Goal: Understand site structure: Understand site structure

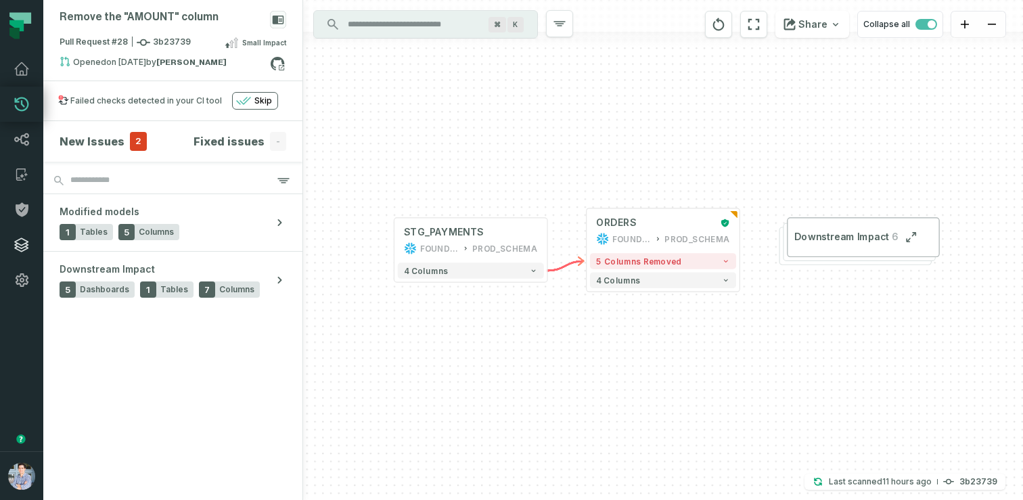
click at [20, 244] on icon at bounding box center [22, 245] width 16 height 16
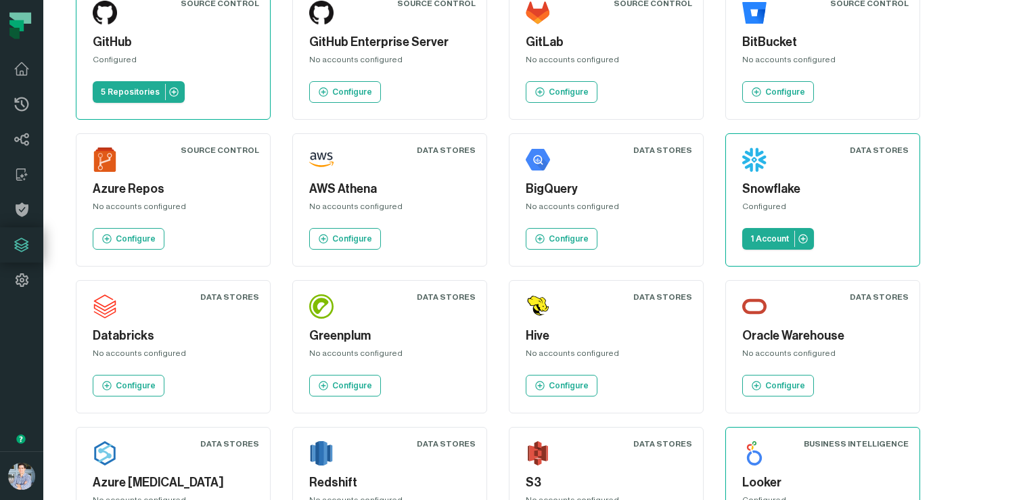
scroll to position [74, 0]
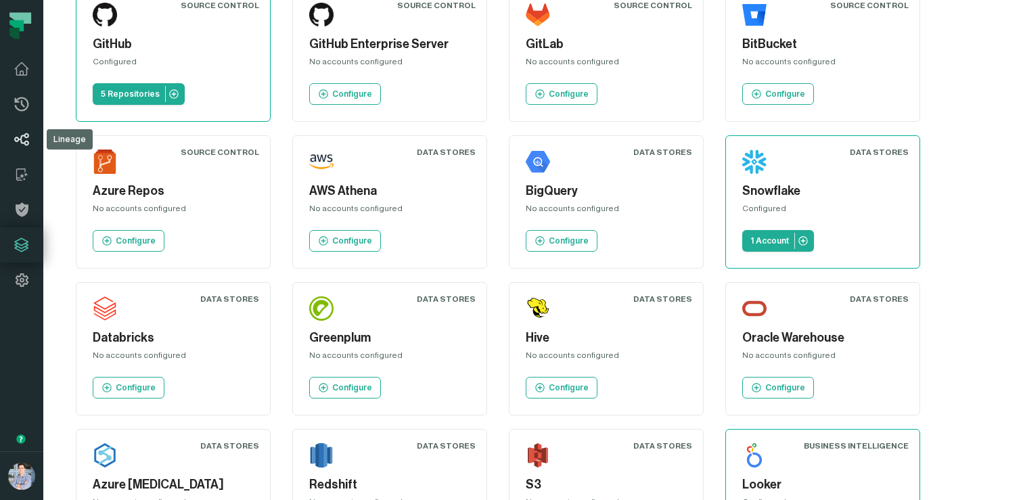
click at [23, 141] on icon at bounding box center [22, 139] width 16 height 16
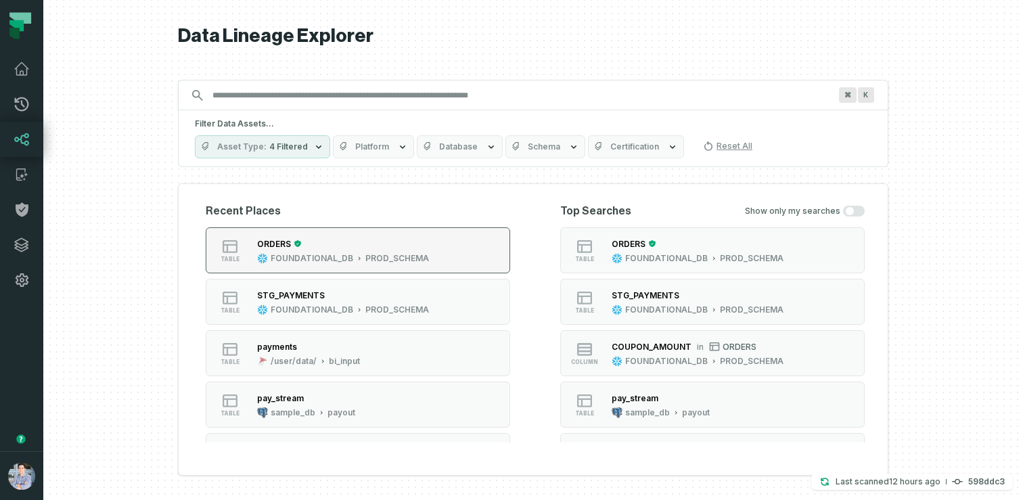
click at [281, 244] on div "ORDERS" at bounding box center [274, 244] width 34 height 10
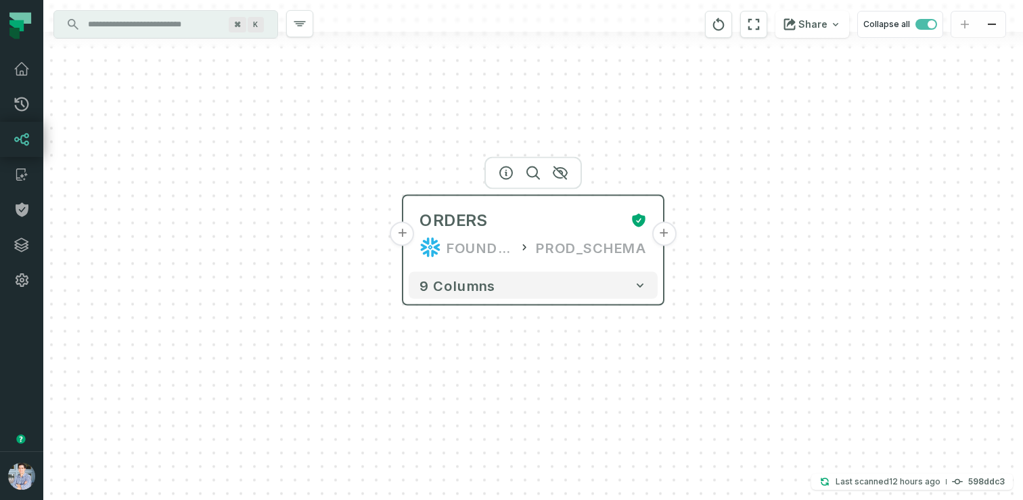
click at [404, 236] on button "+" at bounding box center [402, 234] width 24 height 24
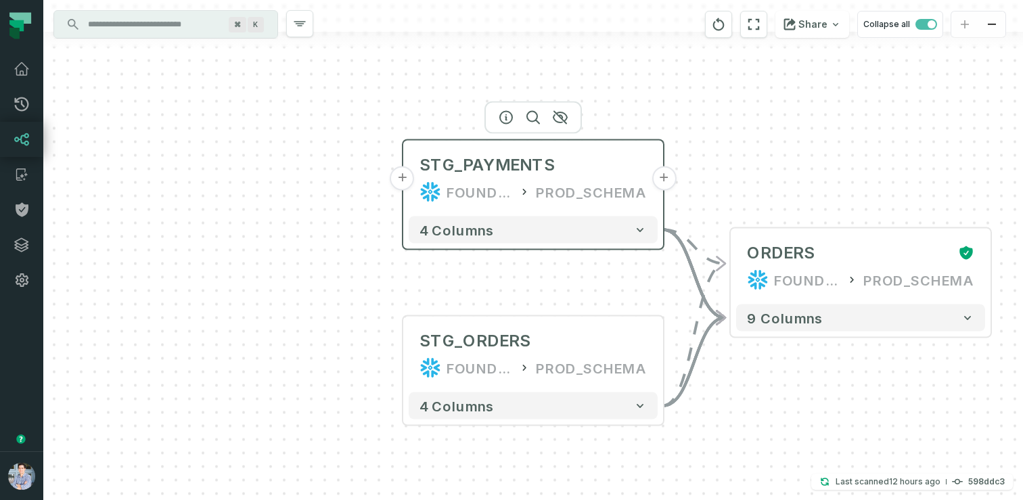
click at [406, 175] on button "+" at bounding box center [402, 178] width 24 height 24
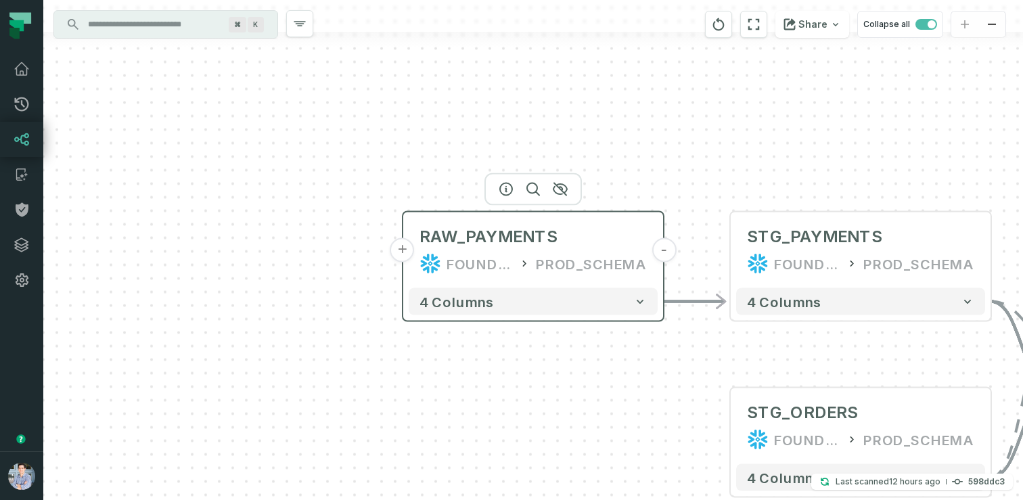
click at [405, 254] on button "+" at bounding box center [402, 250] width 24 height 24
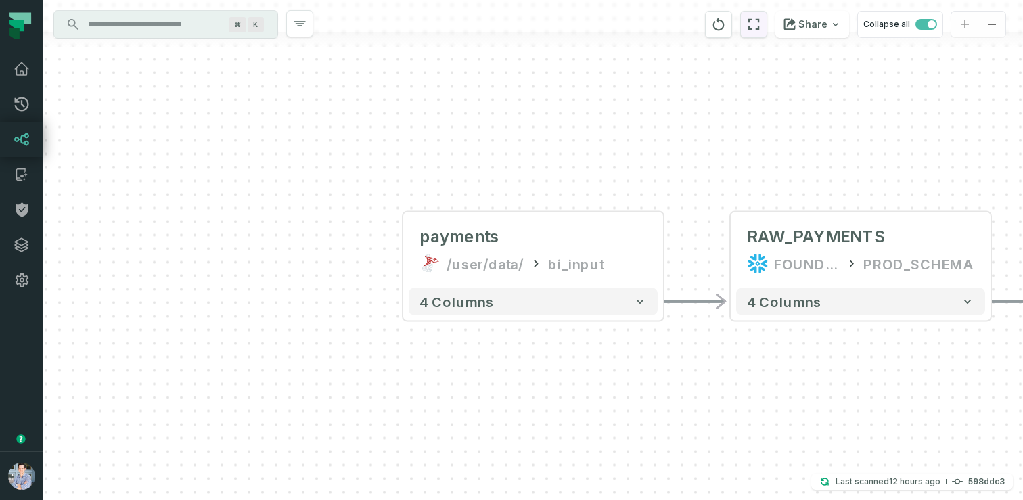
click at [756, 28] on icon "reset" at bounding box center [753, 24] width 15 height 16
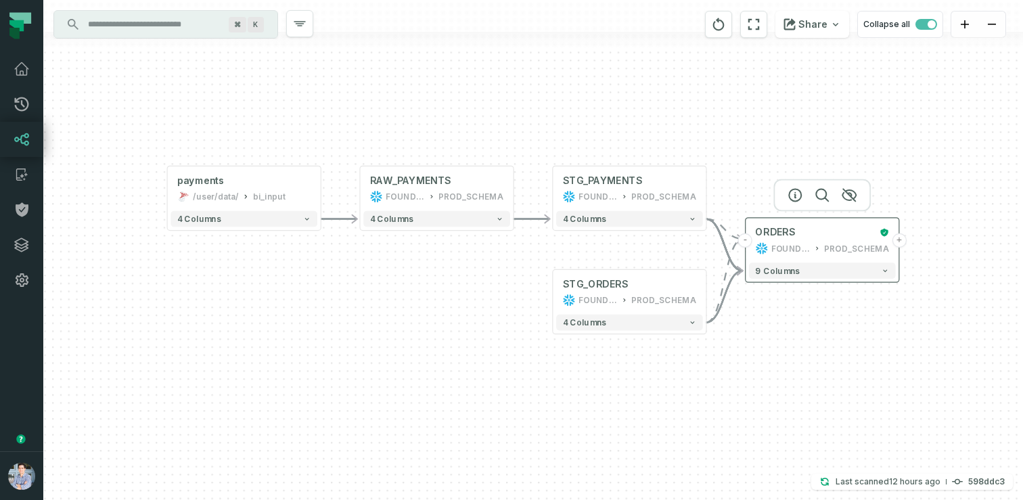
click at [901, 241] on button "+" at bounding box center [899, 240] width 14 height 14
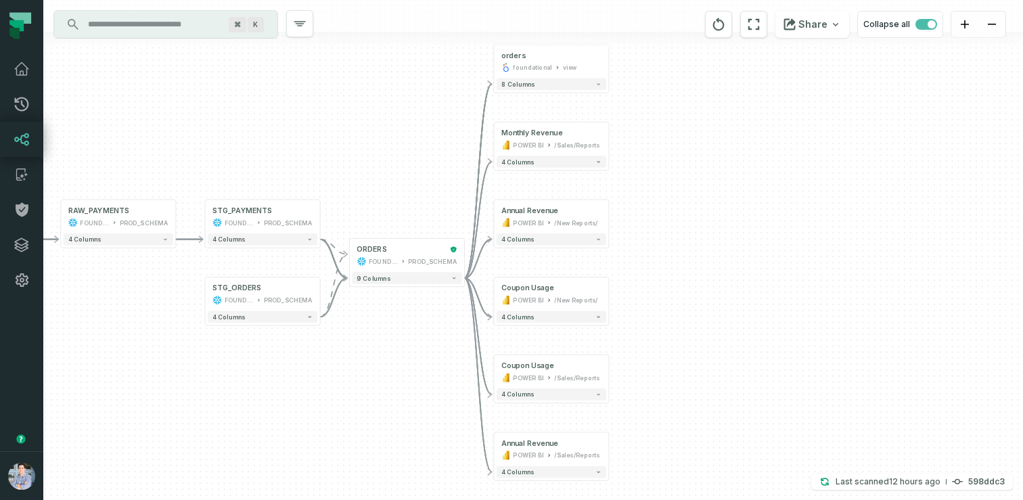
drag, startPoint x: 367, startPoint y: 215, endPoint x: 423, endPoint y: 129, distance: 102.8
click at [423, 129] on div "+ orders foundational view + 8 columns + Monthly Revenue POWER BI /Sales/Report…" at bounding box center [533, 250] width 980 height 500
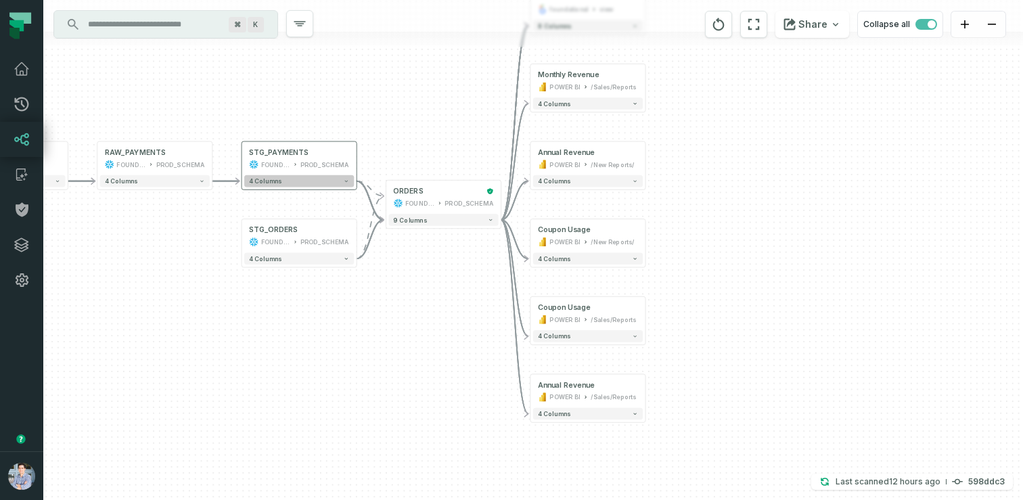
click at [285, 186] on button "4 columns" at bounding box center [299, 181] width 110 height 12
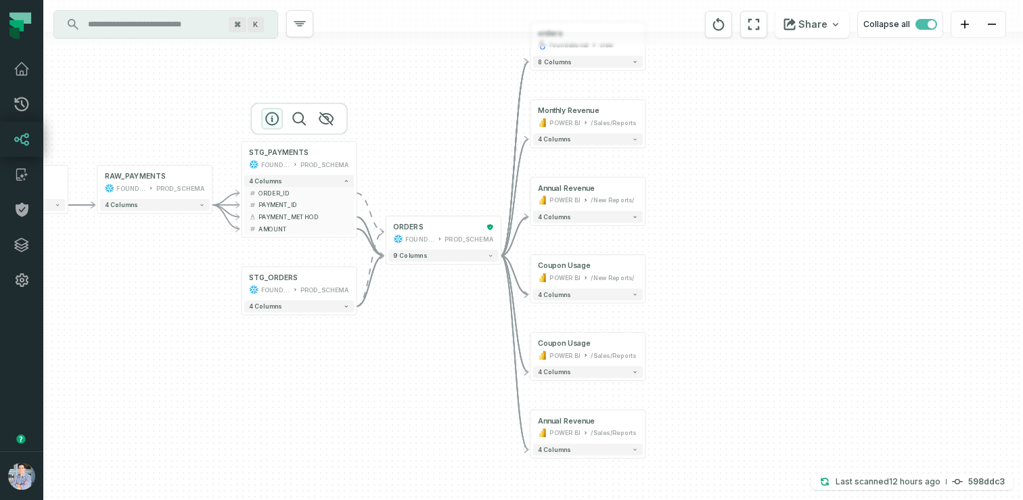
click at [269, 116] on icon "button" at bounding box center [272, 118] width 16 height 16
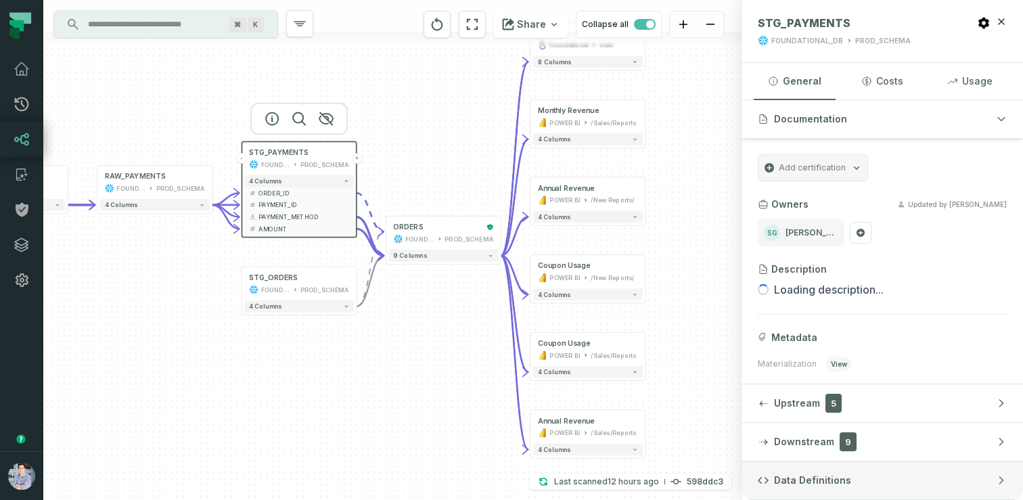
click at [785, 482] on span "Data Definitions" at bounding box center [812, 481] width 77 height 14
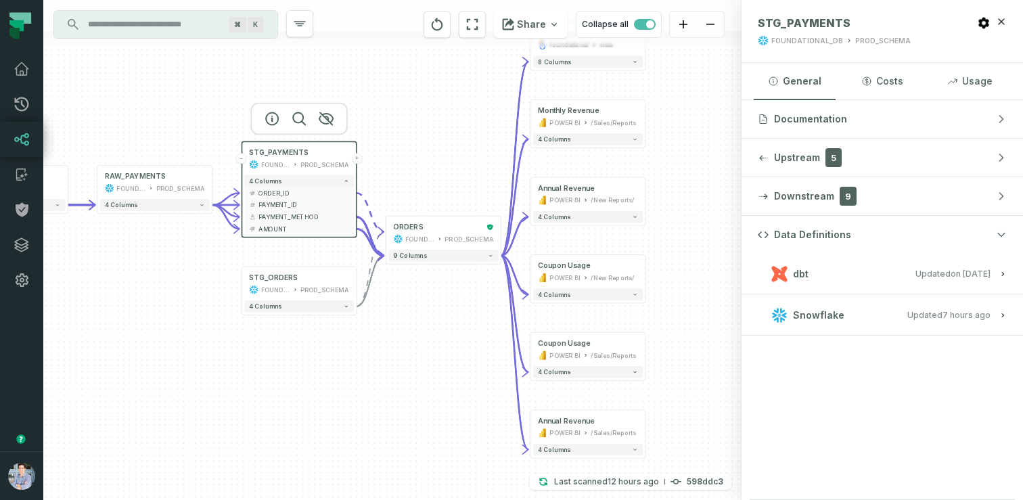
click at [834, 271] on button "dbt Updated 1/6/2025, 1:15:21 PM" at bounding box center [882, 274] width 249 height 18
